Goal: Task Accomplishment & Management: Use online tool/utility

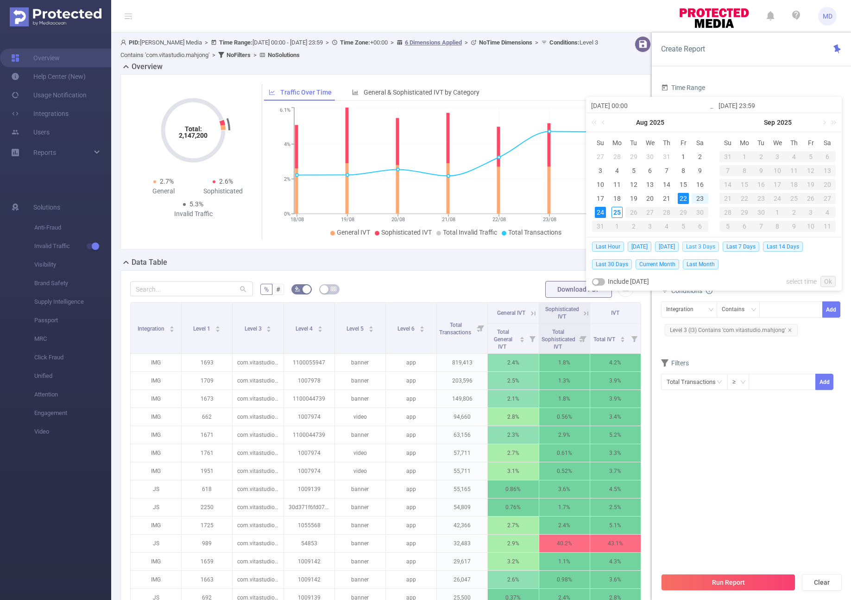
click at [713, 246] on span "Last 3 Days" at bounding box center [701, 246] width 37 height 10
type input "[DATE] 00:00"
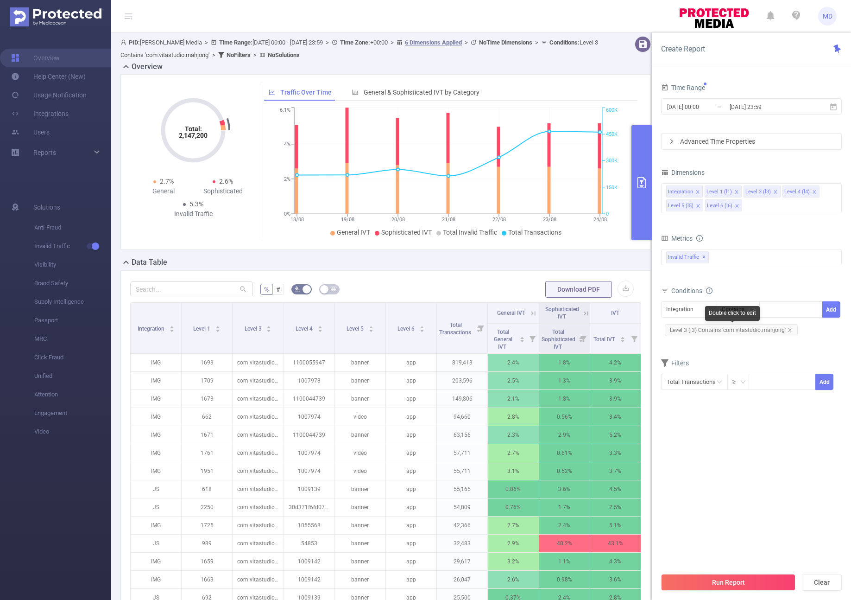
click at [791, 330] on span "Level 3 (l3) Contains 'com.vitastudio.mahjong'" at bounding box center [731, 330] width 133 height 12
click at [789, 330] on icon "icon: close" at bounding box center [790, 330] width 5 height 5
click at [700, 315] on div "Integration" at bounding box center [690, 309] width 46 height 15
click at [694, 370] on li "Level 4 (l4)" at bounding box center [689, 373] width 56 height 15
click at [792, 306] on div at bounding box center [791, 309] width 53 height 15
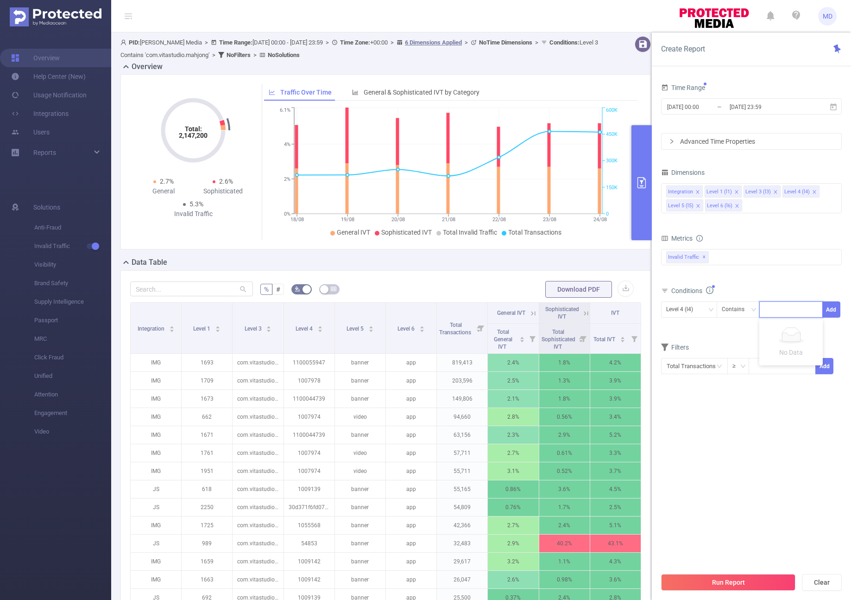
paste input "1016803"
type input "1016803"
click at [833, 312] on button "Add" at bounding box center [832, 309] width 18 height 16
click at [736, 434] on section "Time Range [DATE] 00:00 _ [DATE] 23:59 Advanced Time Properties Dimensions Inte…" at bounding box center [751, 324] width 181 height 486
click at [741, 583] on button "Run Report" at bounding box center [728, 582] width 134 height 17
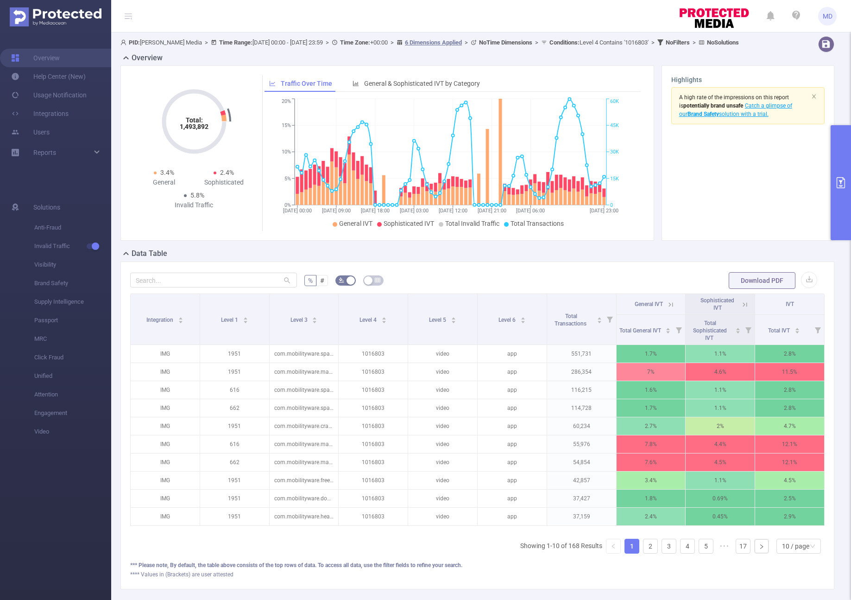
click at [838, 210] on button "primary" at bounding box center [841, 182] width 20 height 115
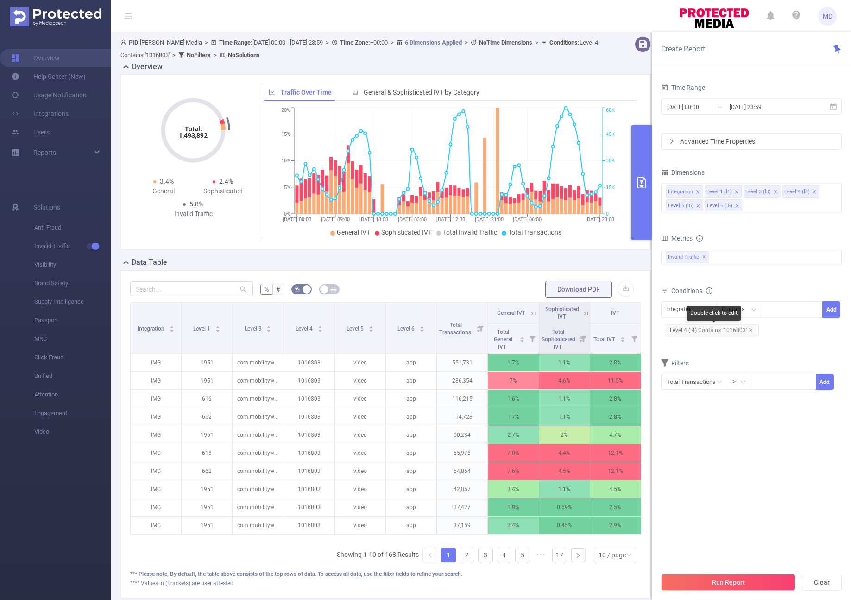
click at [700, 311] on div "Double click to edit" at bounding box center [714, 313] width 55 height 15
click at [671, 311] on div "Integration" at bounding box center [684, 309] width 34 height 15
click at [691, 374] on li "Level 4 (l4)" at bounding box center [689, 373] width 56 height 15
click at [778, 314] on div at bounding box center [791, 309] width 53 height 15
paste input "1007419"
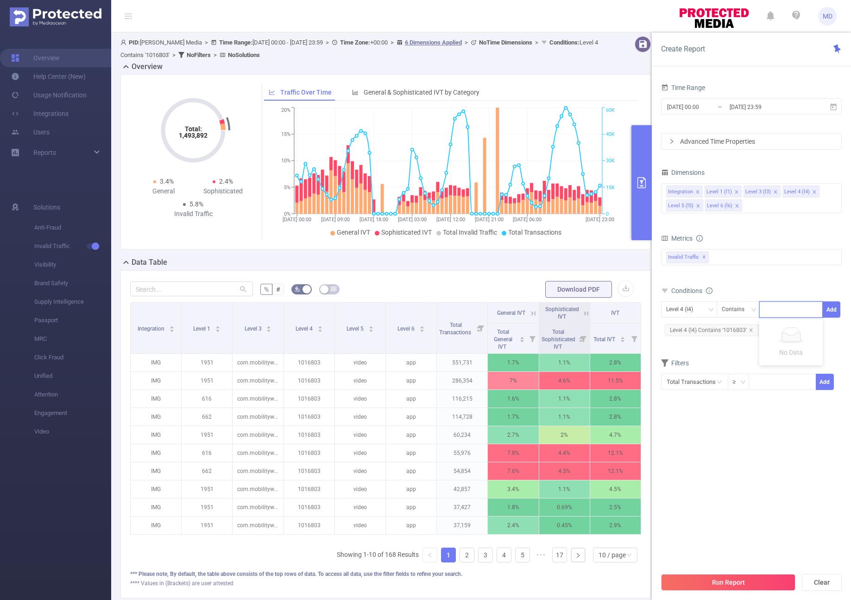
type input "1007419"
click at [827, 306] on button "Add" at bounding box center [832, 309] width 18 height 16
click at [721, 584] on button "Run Report" at bounding box center [728, 582] width 134 height 17
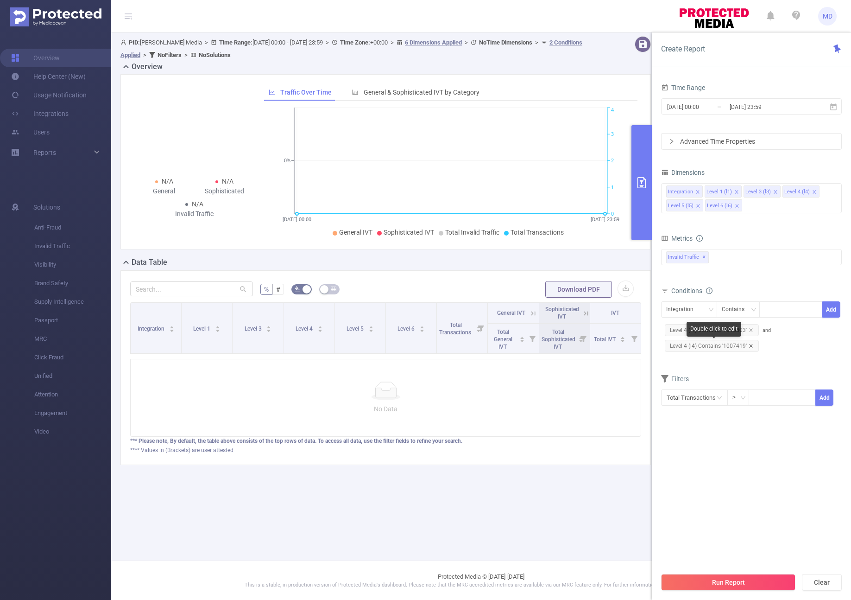
click at [750, 343] on icon "icon: close" at bounding box center [751, 345] width 5 height 5
click at [765, 574] on button "Run Report" at bounding box center [728, 582] width 134 height 17
